Goal: Navigation & Orientation: Find specific page/section

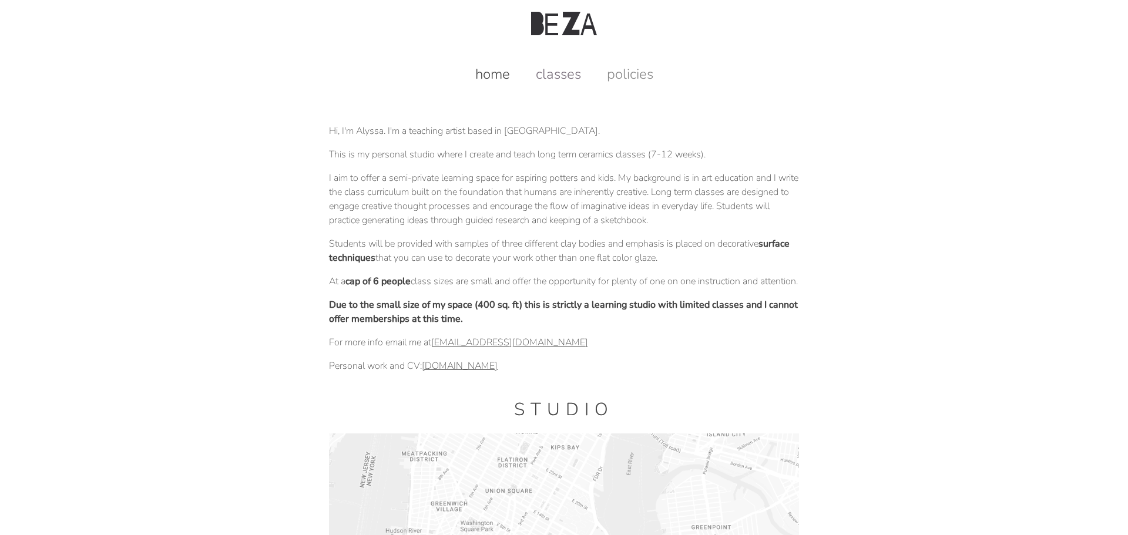
click at [580, 73] on link "classes" at bounding box center [558, 74] width 69 height 19
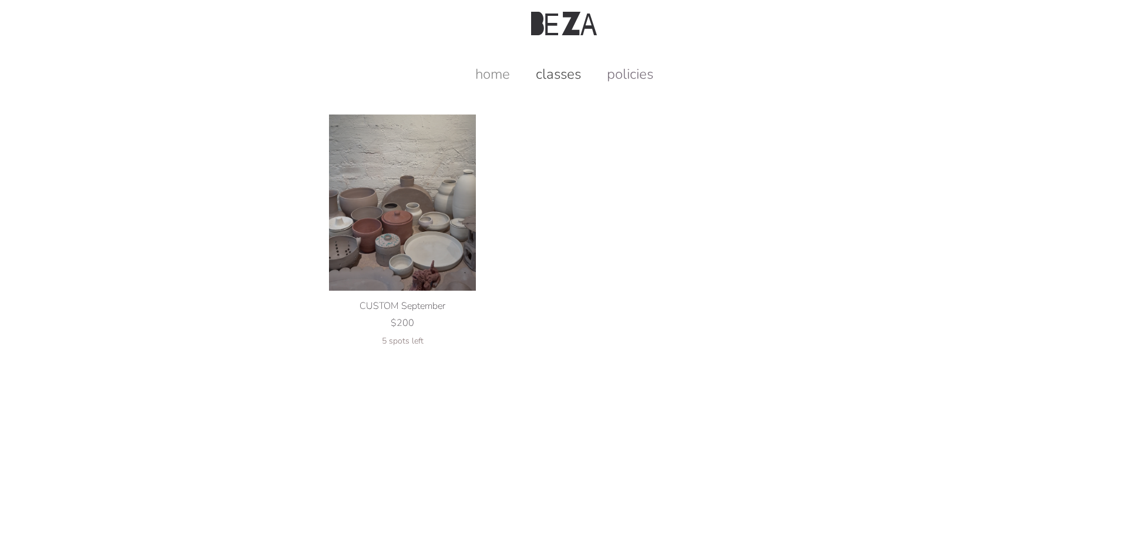
click at [630, 72] on link "policies" at bounding box center [630, 74] width 70 height 19
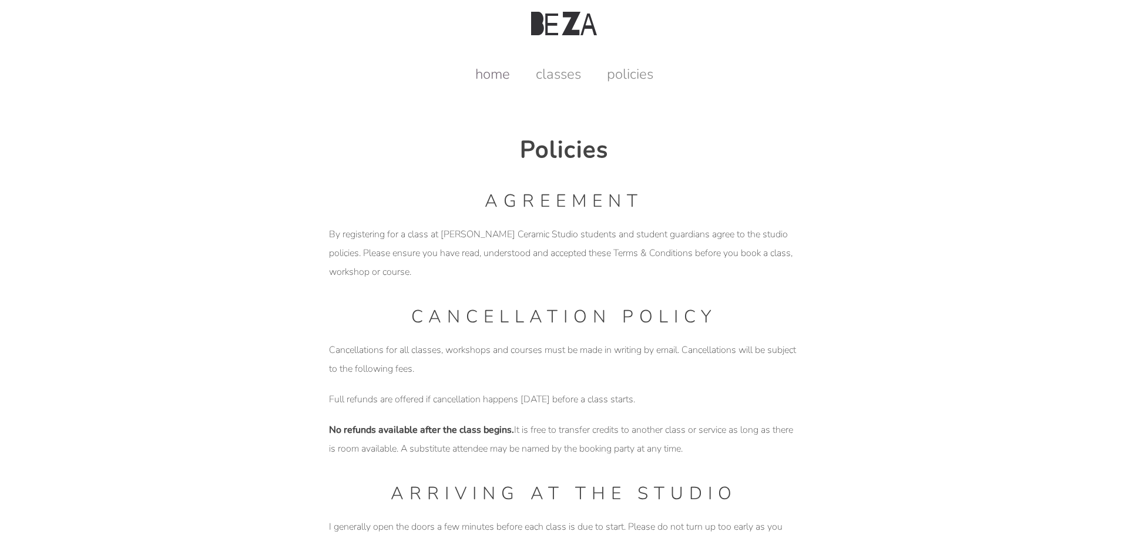
click at [502, 77] on link "home" at bounding box center [492, 74] width 58 height 19
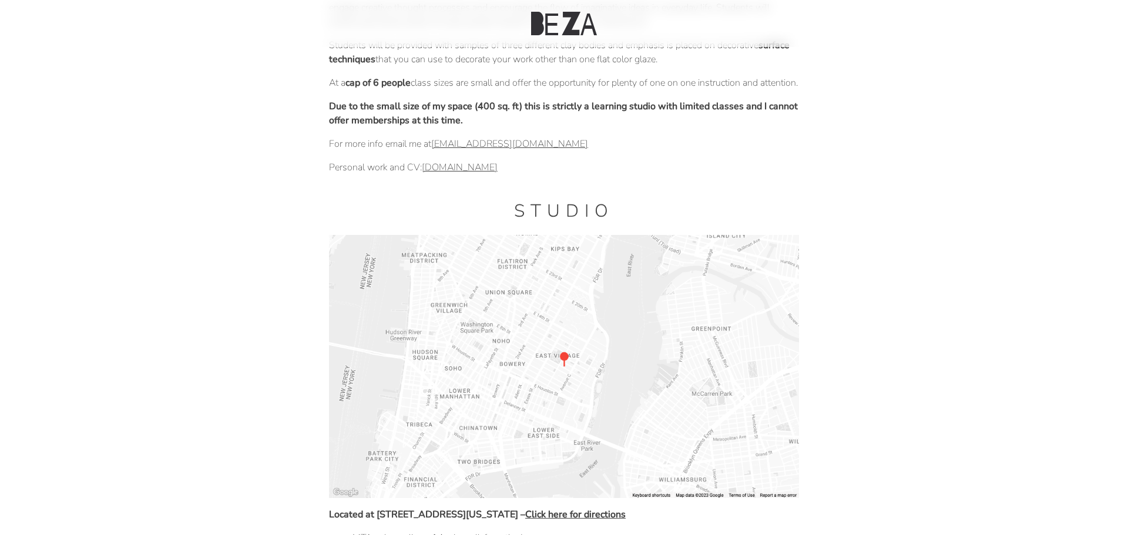
scroll to position [190, 0]
